Goal: Information Seeking & Learning: Learn about a topic

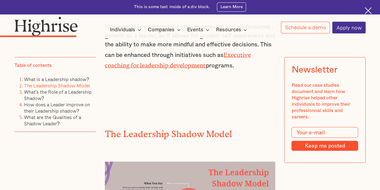
scroll to position [901, 0]
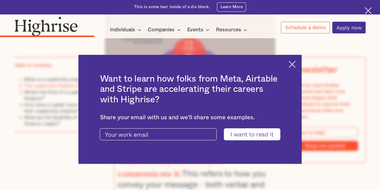
click at [296, 63] on img at bounding box center [292, 64] width 7 height 7
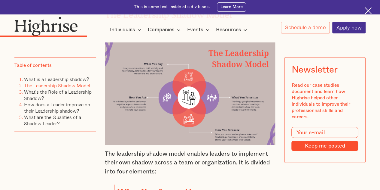
scroll to position [871, 0]
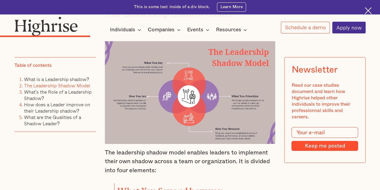
click at [190, 68] on img at bounding box center [190, 92] width 171 height 102
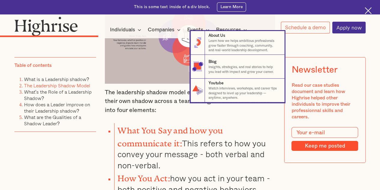
click at [141, 94] on nav "8 About Us Learn how we helps ambitious professionals grow faster through coach…" at bounding box center [189, 66] width 379 height 71
click at [135, 89] on nav "8 About Us Learn how we helps ambitious professionals grow faster through coach…" at bounding box center [189, 66] width 379 height 71
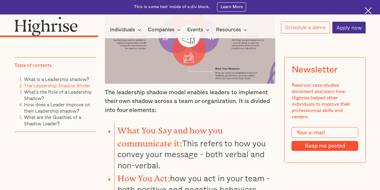
click at [45, 163] on div "Table of contents What is a Leadership shadow? The Leadership Shadow Model What…" at bounding box center [54, 116] width 81 height 119
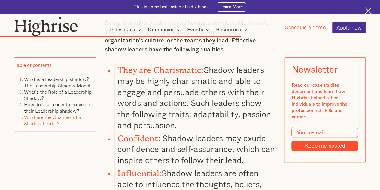
scroll to position [1983, 0]
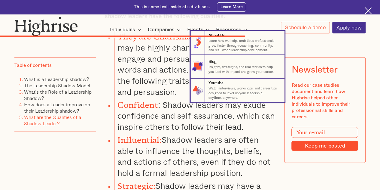
click at [139, 75] on nav "8 About Us Learn how we helps ambitious professionals grow faster through coach…" at bounding box center [189, 66] width 379 height 71
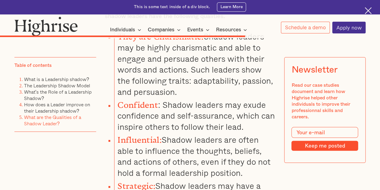
click at [179, 132] on li "Influential: Shadow leaders are often able to influence the thoughts, beliefs, …" at bounding box center [194, 155] width 161 height 46
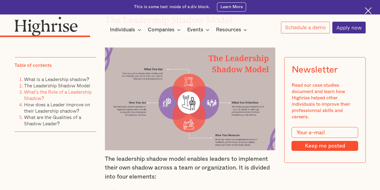
scroll to position [661, 0]
